Goal: Information Seeking & Learning: Check status

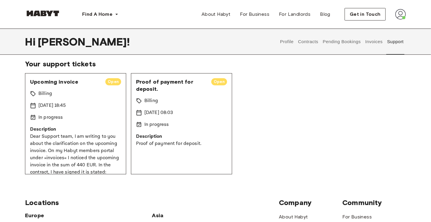
click at [89, 113] on div "Upcoming invoice Open Billing [DATE] 18:45 In progress Description Dear Support…" at bounding box center [75, 123] width 101 height 101
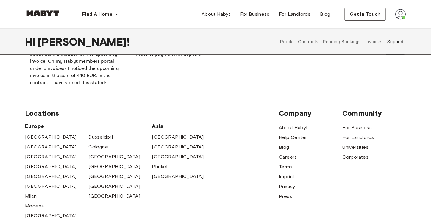
scroll to position [59, 0]
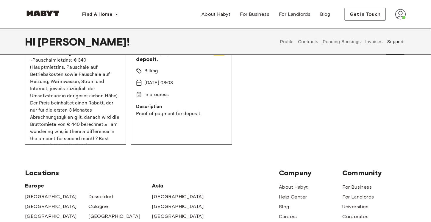
click at [82, 86] on p "Dear Support team, I am writing to you about the clarification on the upcoming …" at bounding box center [75, 82] width 91 height 136
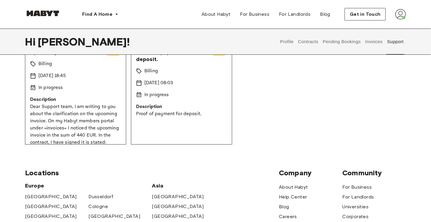
scroll to position [0, 0]
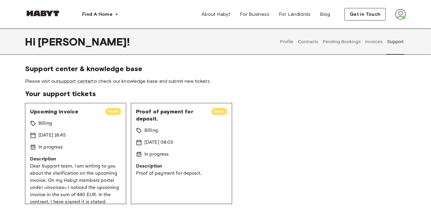
click at [153, 155] on p "In progress" at bounding box center [156, 154] width 25 height 7
click at [48, 149] on p "In progress" at bounding box center [50, 147] width 25 height 7
click at [48, 148] on p "In progress" at bounding box center [50, 147] width 25 height 7
click at [33, 144] on icon at bounding box center [33, 147] width 6 height 6
click at [97, 115] on div "Upcoming invoice Open" at bounding box center [75, 111] width 91 height 7
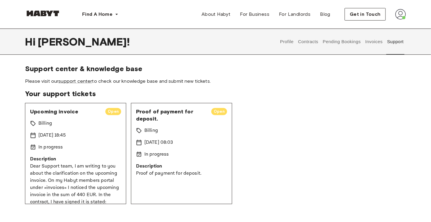
click at [89, 110] on span "Upcoming invoice" at bounding box center [65, 111] width 71 height 7
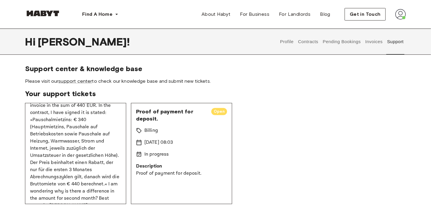
scroll to position [99, 0]
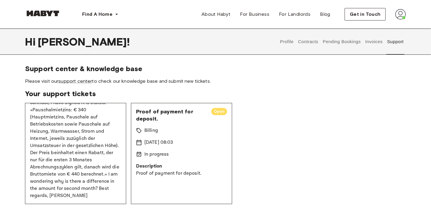
click at [92, 139] on p "Dear Support team, I am writing to you about the clarification on the upcoming …" at bounding box center [75, 132] width 91 height 136
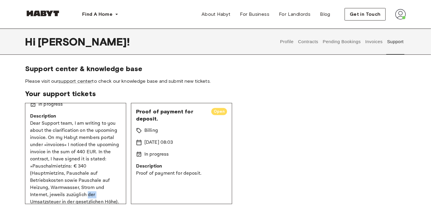
scroll to position [0, 0]
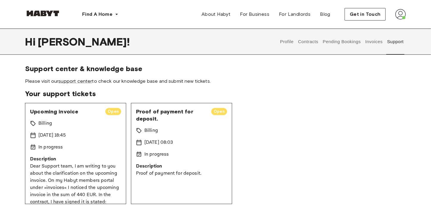
click at [67, 140] on div "Upcoming invoice Open Billing [DATE] 18:45 In progress Description Dear Support…" at bounding box center [75, 153] width 101 height 101
click at [61, 114] on span "Upcoming invoice" at bounding box center [65, 111] width 71 height 7
click at [375, 42] on button "Invoices" at bounding box center [373, 42] width 19 height 26
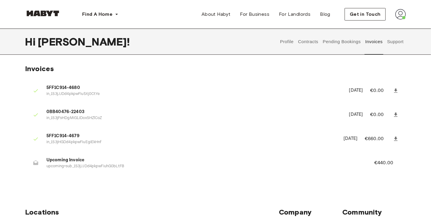
click at [389, 43] on button "Support" at bounding box center [395, 42] width 18 height 26
